Goal: Information Seeking & Learning: Learn about a topic

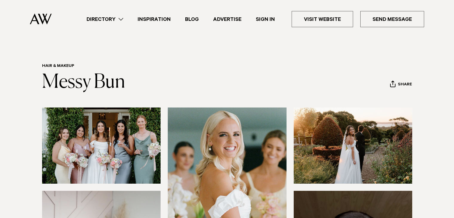
scroll to position [179, 0]
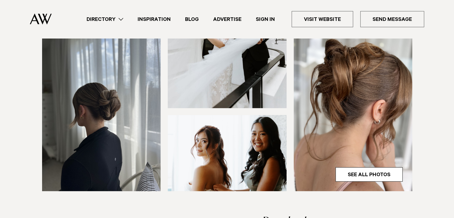
scroll to position [239, 0]
